Goal: Task Accomplishment & Management: Manage account settings

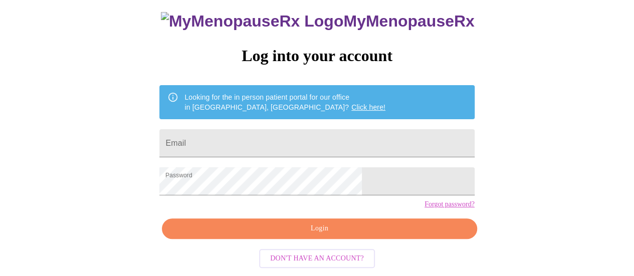
click at [306, 233] on span "Login" at bounding box center [319, 229] width 292 height 13
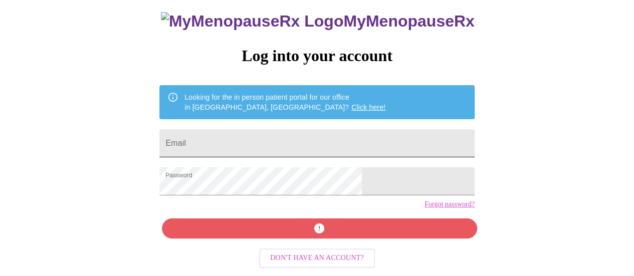
click at [263, 132] on input "Email" at bounding box center [316, 143] width 315 height 28
type input "angel.colvin@harlem122.org"
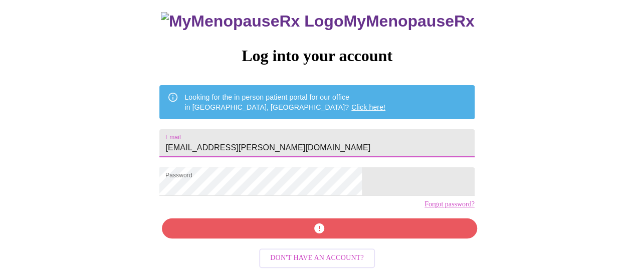
click at [288, 233] on div "MyMenopauseRx Log into your account Looking for the in person patient portal fo…" at bounding box center [316, 134] width 335 height 276
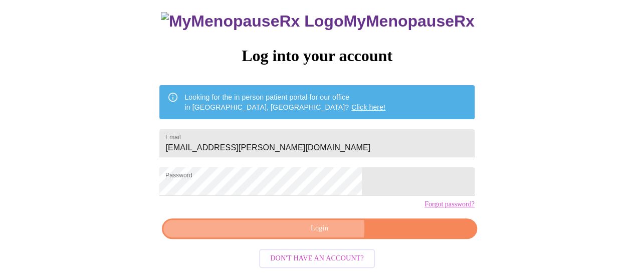
click at [281, 232] on span "Login" at bounding box center [319, 229] width 292 height 13
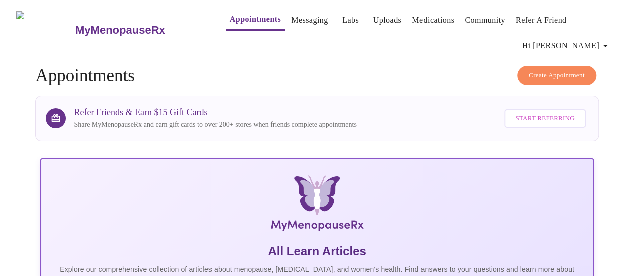
click at [291, 27] on link "Messaging" at bounding box center [309, 20] width 37 height 14
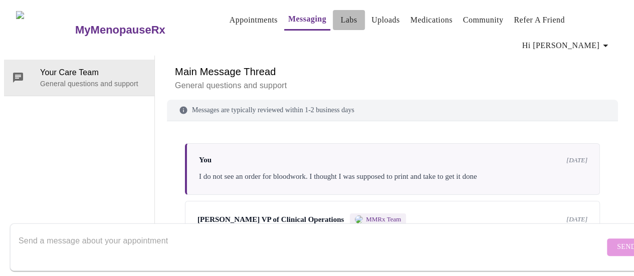
click at [341, 18] on link "Labs" at bounding box center [349, 20] width 17 height 14
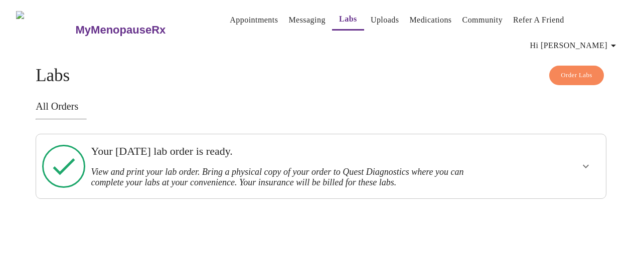
click at [371, 25] on link "Uploads" at bounding box center [385, 20] width 29 height 14
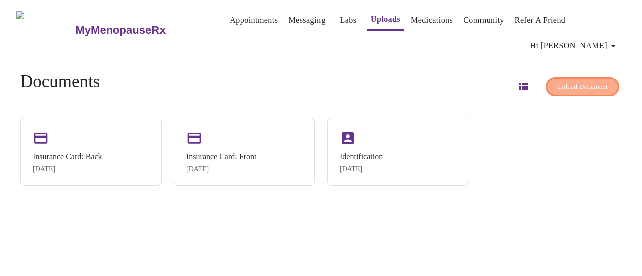
click at [557, 81] on span "Upload Document" at bounding box center [582, 87] width 51 height 12
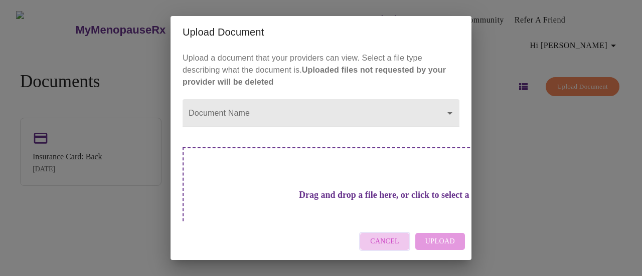
click at [396, 236] on span "Cancel" at bounding box center [384, 242] width 29 height 13
